Goal: Use online tool/utility: Utilize a website feature to perform a specific function

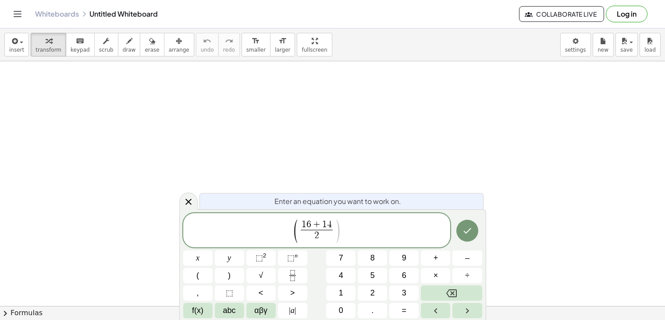
click at [337, 229] on span ")" at bounding box center [337, 232] width 7 height 26
click at [330, 231] on span at bounding box center [336, 236] width 38 height 12
click at [377, 247] on div "( 1 6 + 1 4 2 ​ , − 8 + − 7 2 ​ ) ​" at bounding box center [316, 230] width 267 height 34
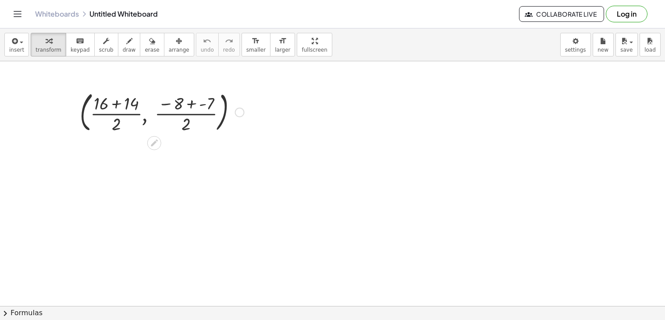
click at [187, 116] on div at bounding box center [161, 111] width 173 height 47
click at [192, 110] on div at bounding box center [161, 111] width 173 height 47
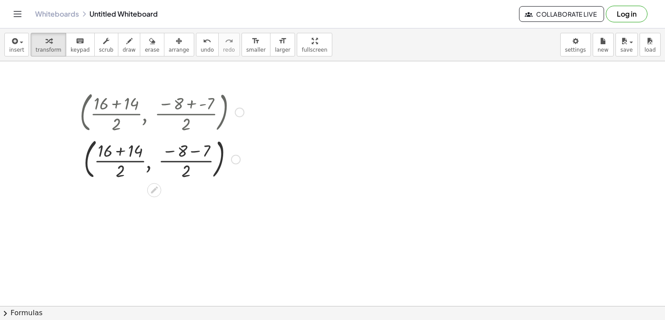
click at [196, 153] on div at bounding box center [161, 158] width 173 height 47
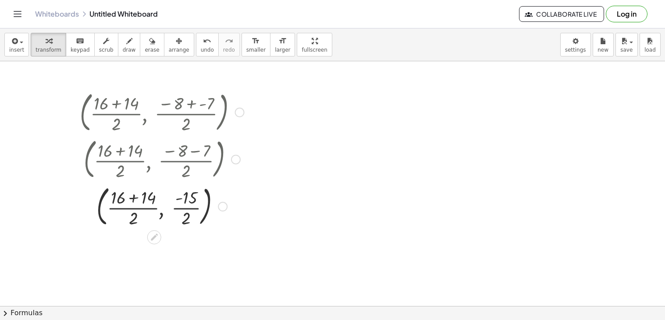
click at [137, 200] on div at bounding box center [161, 205] width 173 height 47
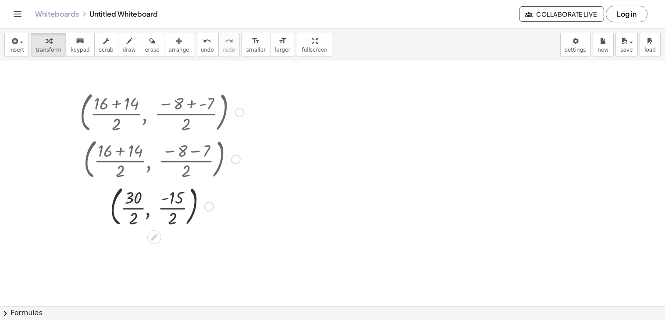
click at [133, 208] on div at bounding box center [161, 205] width 173 height 47
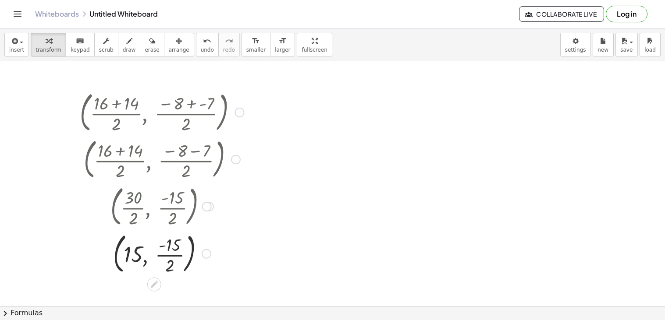
click at [177, 256] on div at bounding box center [161, 253] width 173 height 47
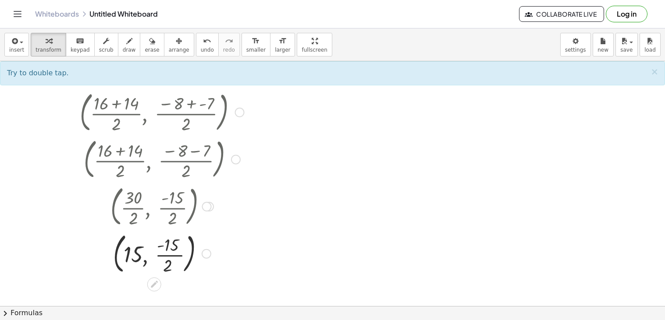
click at [177, 256] on div at bounding box center [161, 253] width 173 height 47
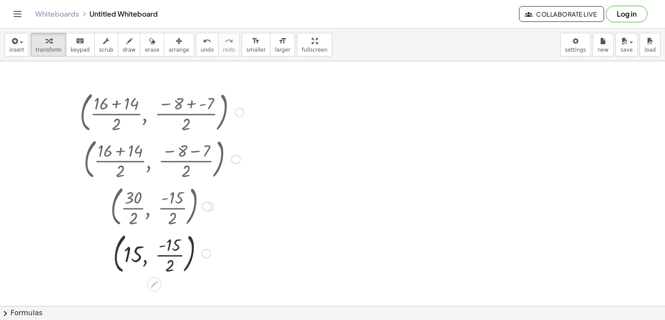
click at [177, 256] on div at bounding box center [161, 253] width 173 height 47
